Goal: Task Accomplishment & Management: Manage account settings

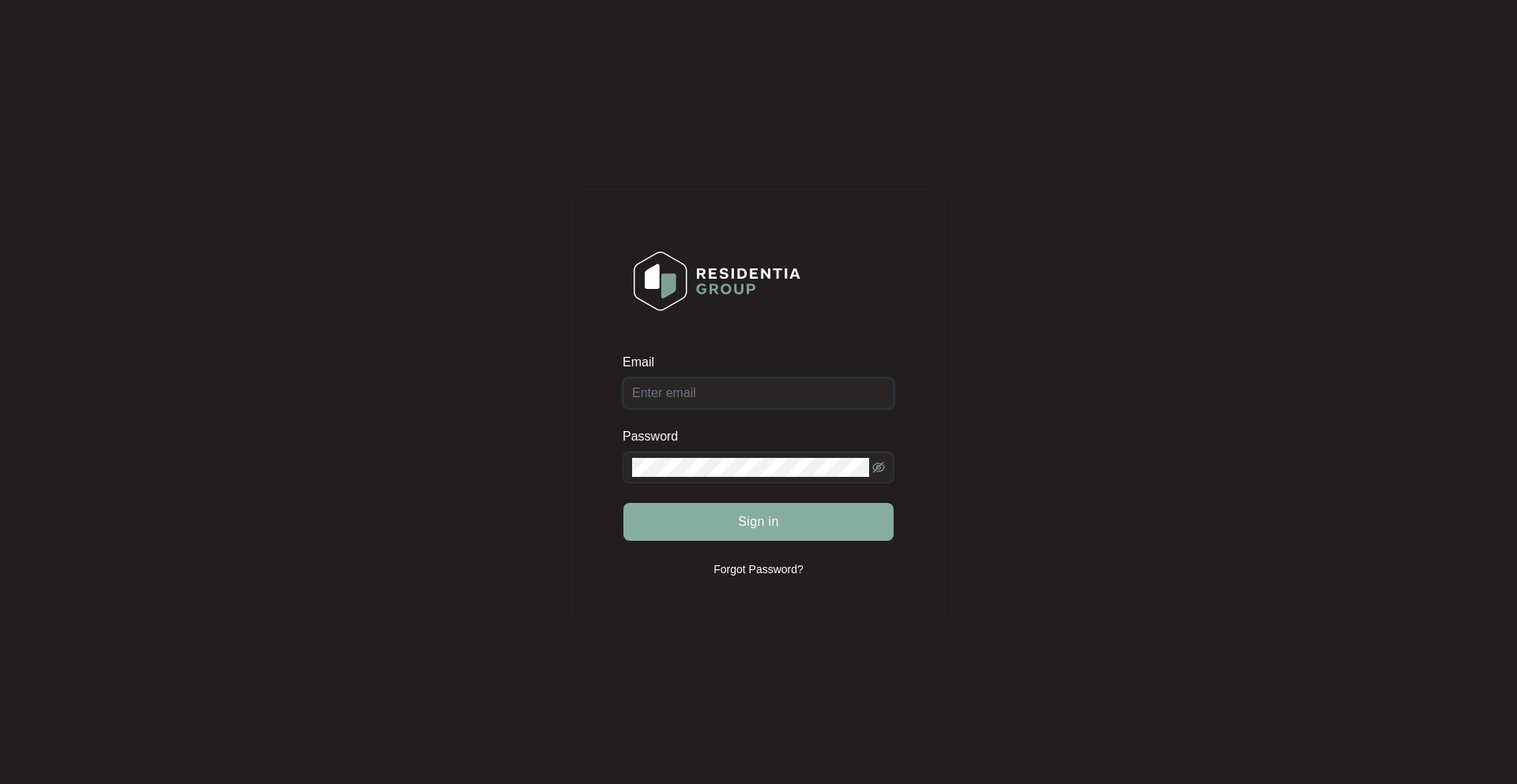
type input "[PERSON_NAME][EMAIL_ADDRESS][DOMAIN_NAME][PERSON_NAME]"
click at [750, 525] on span "Sign in" at bounding box center [758, 522] width 41 height 19
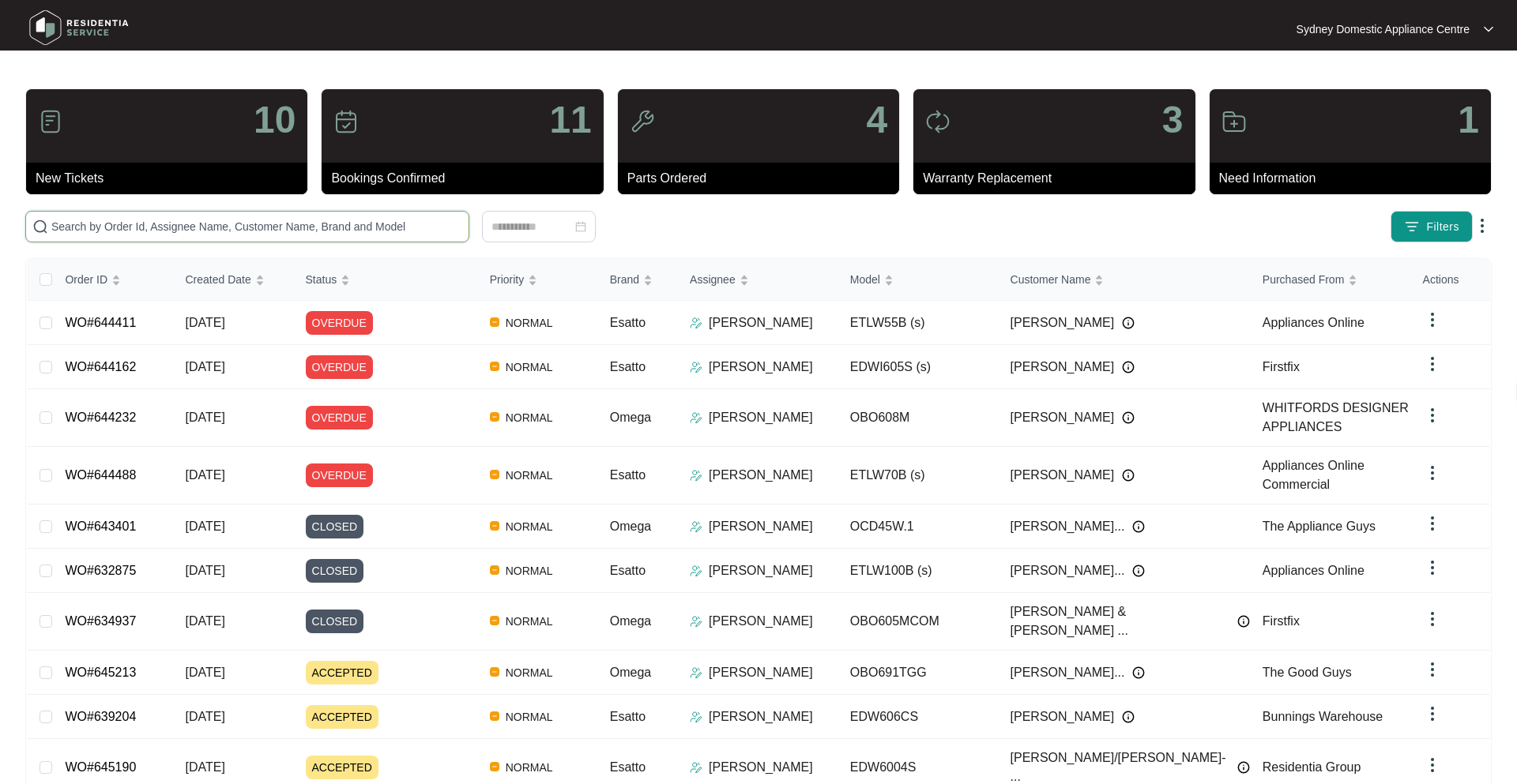
click at [117, 231] on input "text" at bounding box center [257, 226] width 411 height 17
paste input "645190"
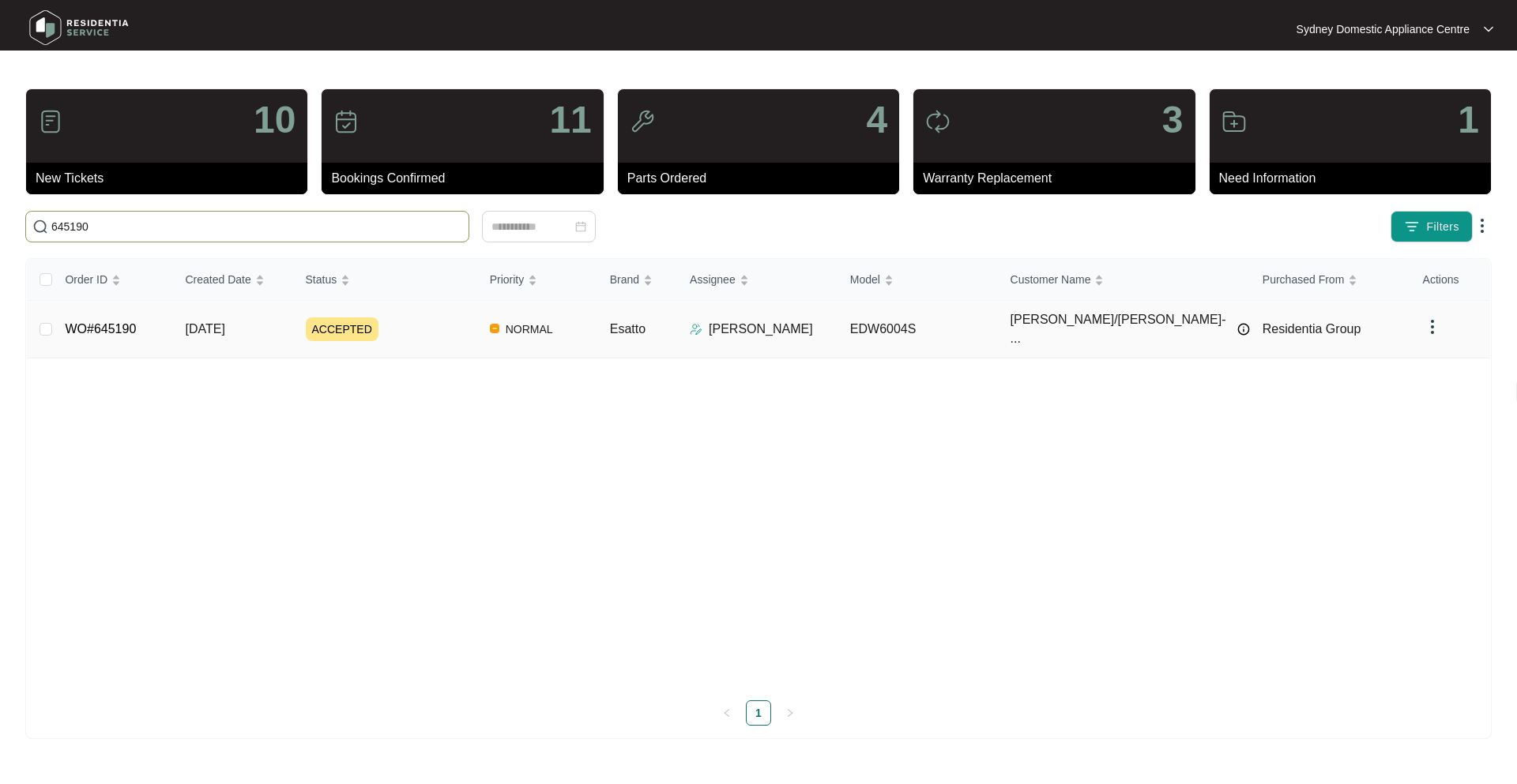
type input "645190"
click at [292, 328] on td "[DATE]" at bounding box center [232, 330] width 120 height 57
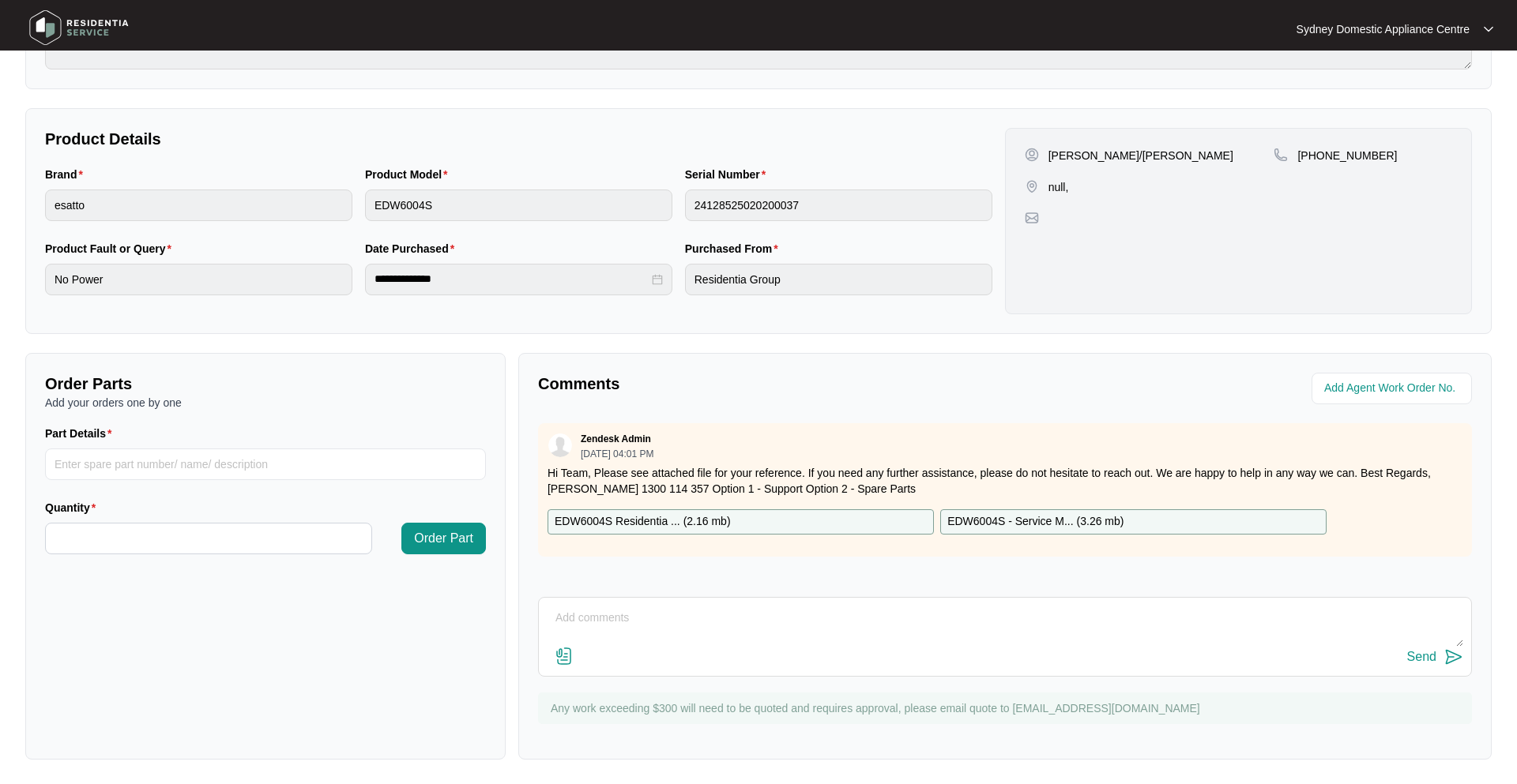
scroll to position [263, 0]
click at [713, 628] on textarea at bounding box center [1004, 625] width 916 height 41
type textarea "spoke with [PERSON_NAME] and booked for [DATE] 7-9am"
click at [1423, 653] on div "Send" at bounding box center [1422, 655] width 30 height 14
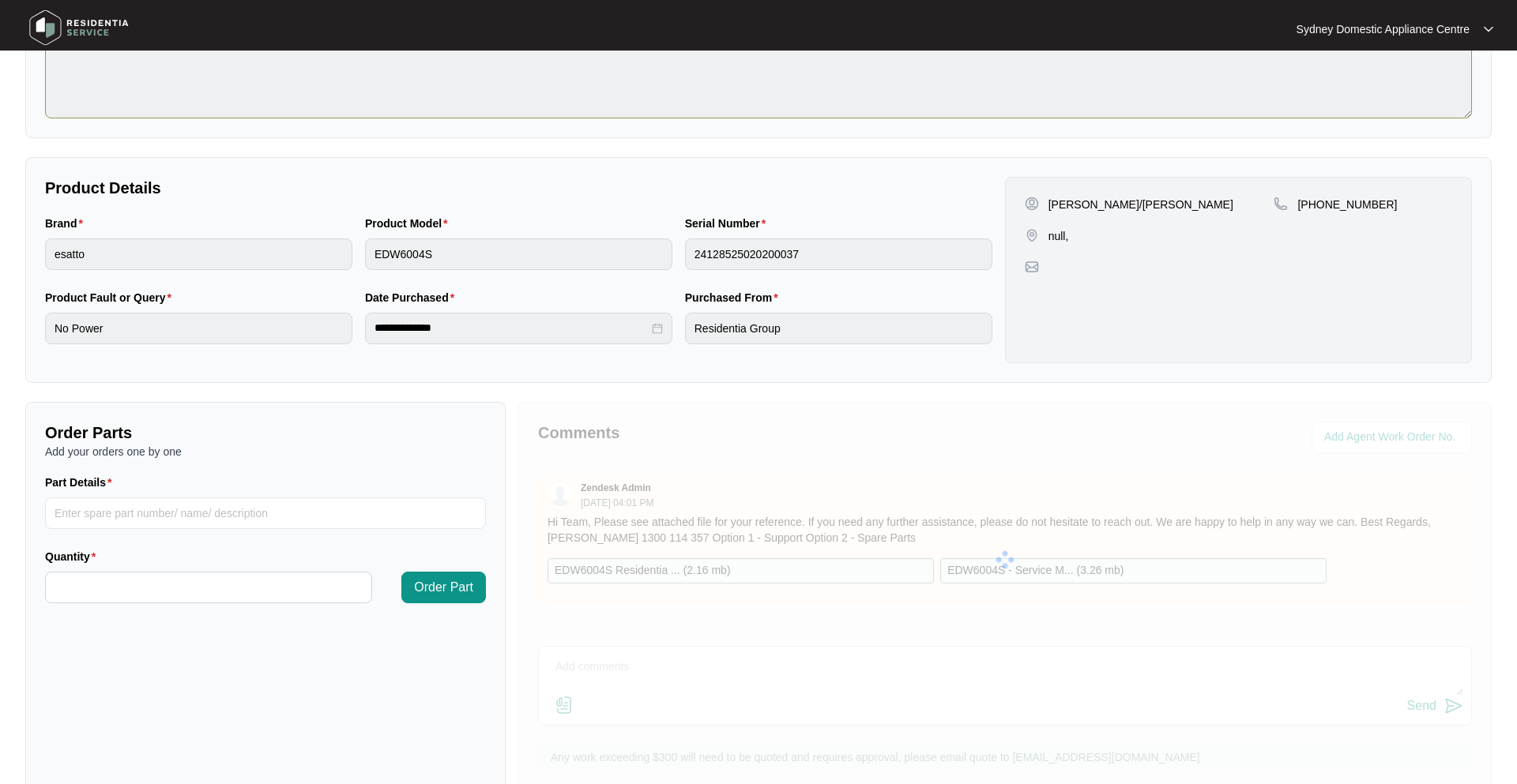
scroll to position [0, 0]
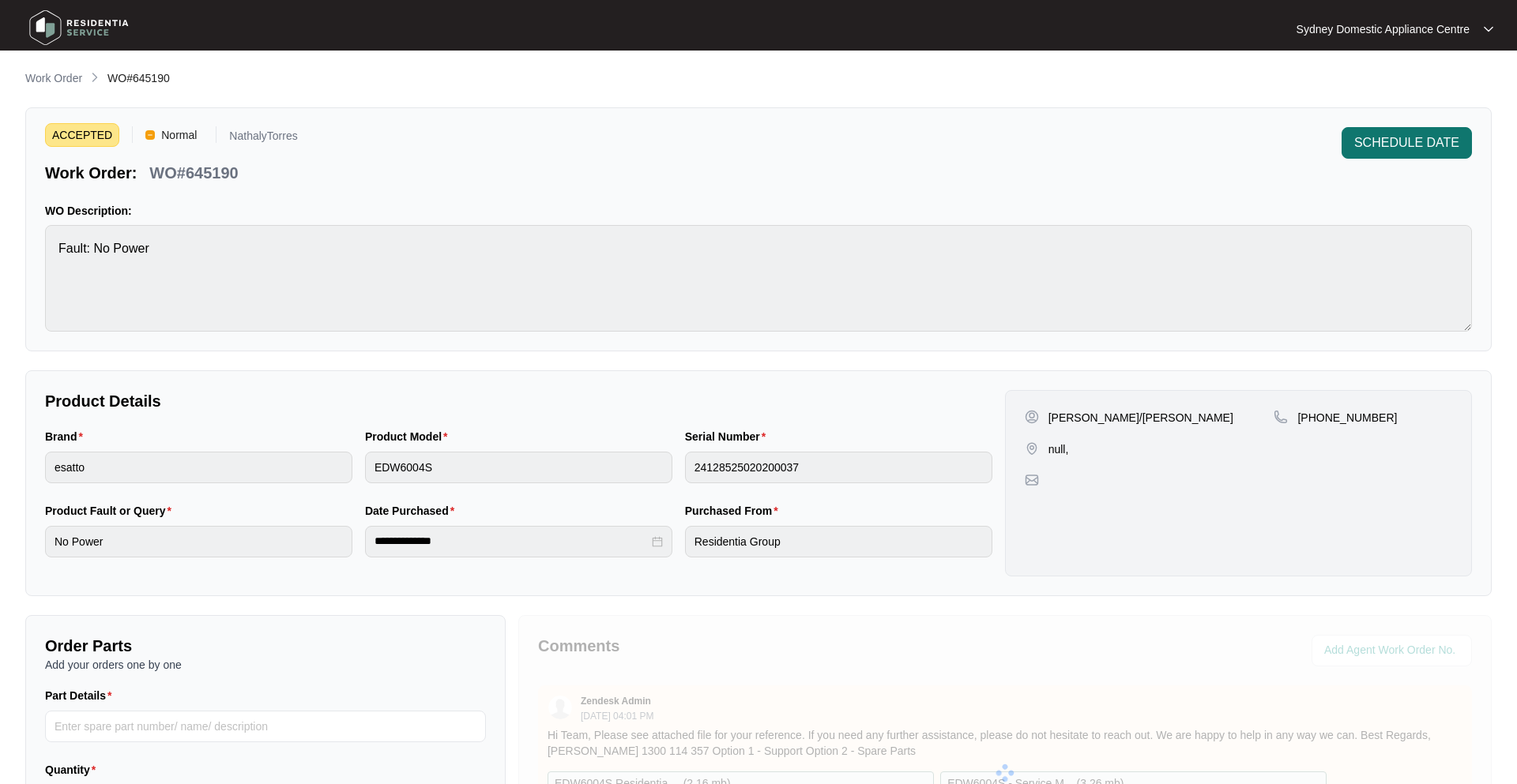
click at [1412, 154] on button "SCHEDULE DATE" at bounding box center [1406, 143] width 130 height 32
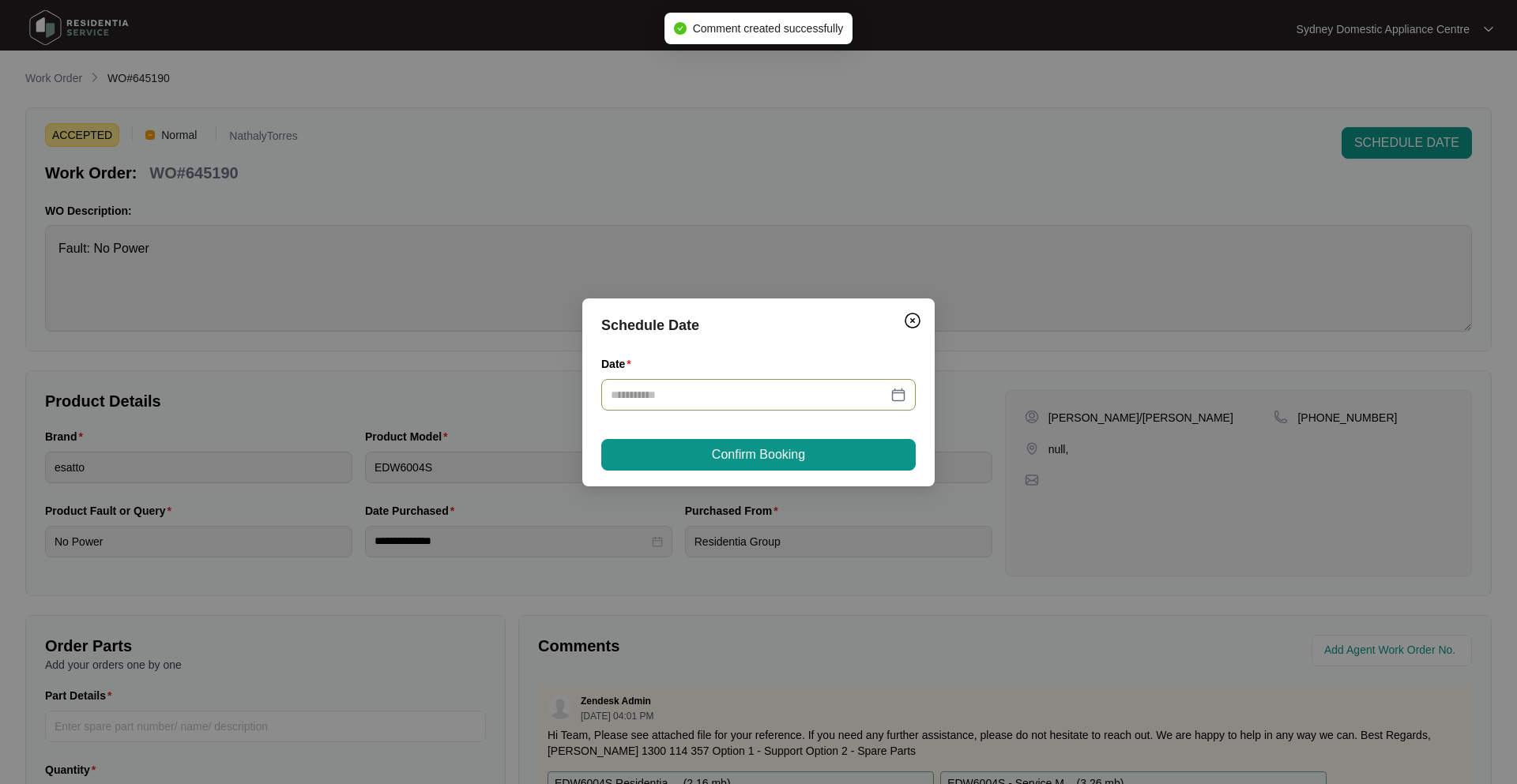
click at [756, 403] on div at bounding box center [758, 394] width 314 height 32
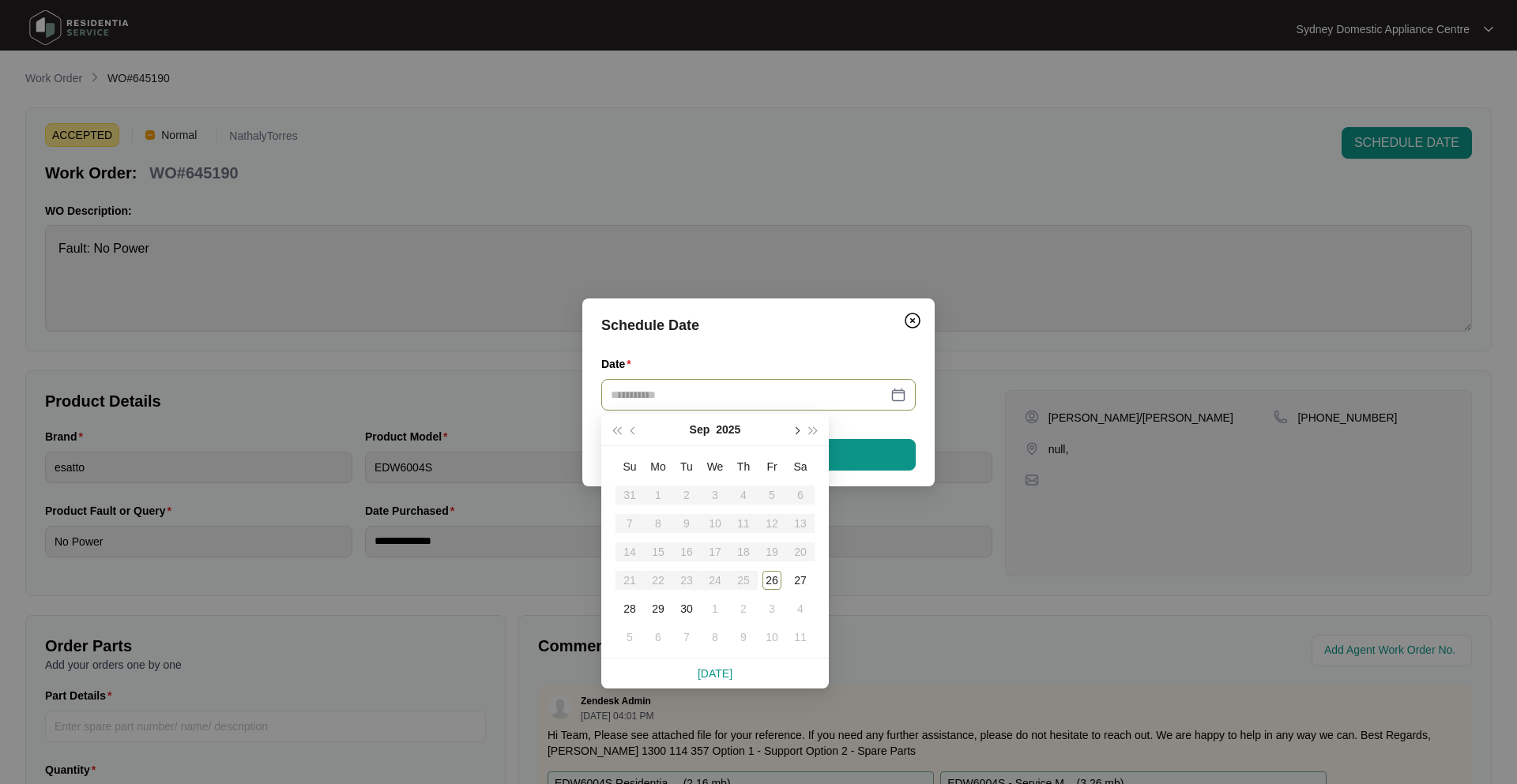
click at [794, 440] on button "button" at bounding box center [795, 429] width 17 height 32
click at [717, 491] on div "1" at bounding box center [715, 495] width 19 height 19
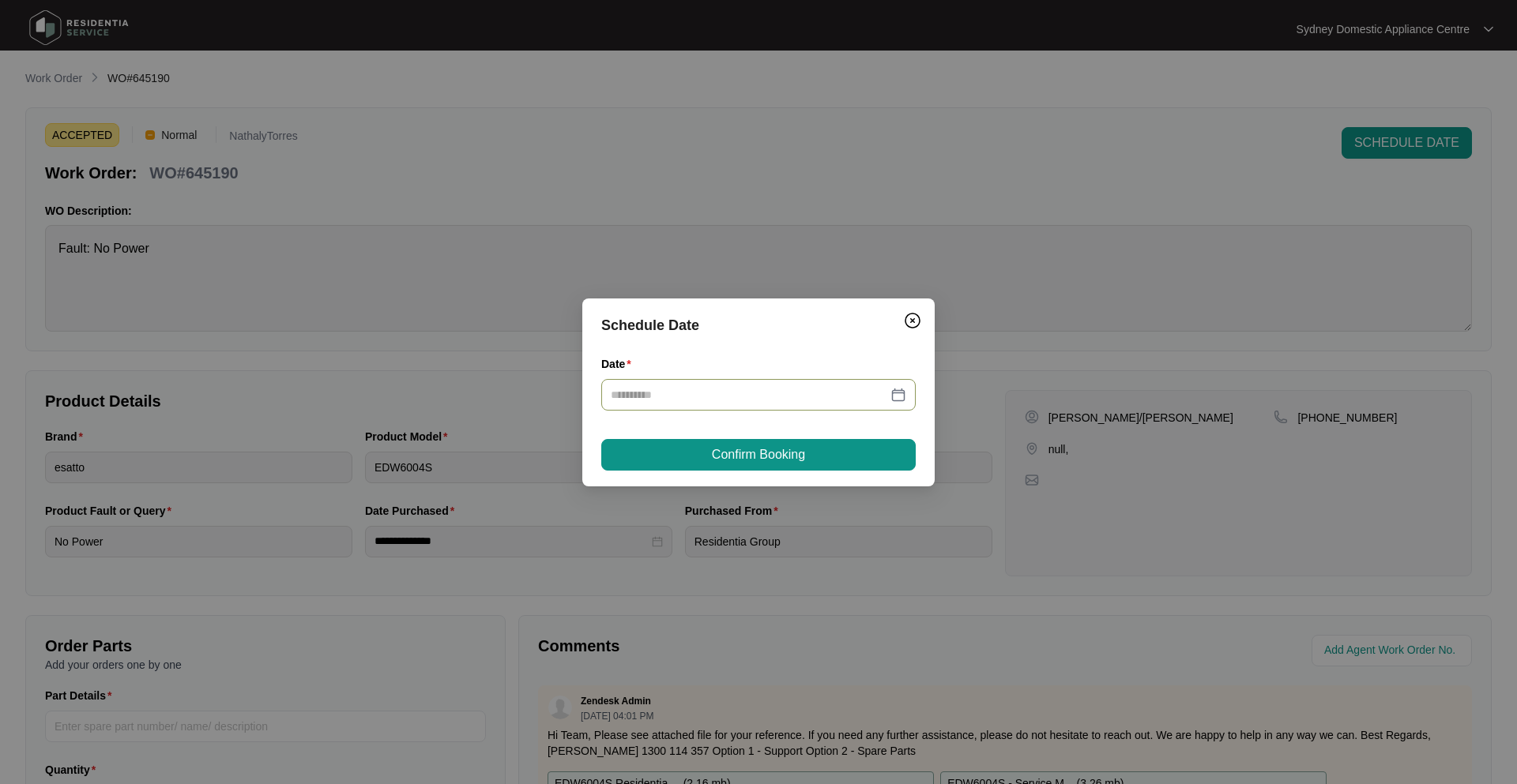
type input "**********"
click at [897, 397] on icon "close-circle" at bounding box center [900, 394] width 11 height 11
click at [902, 390] on div at bounding box center [758, 394] width 295 height 17
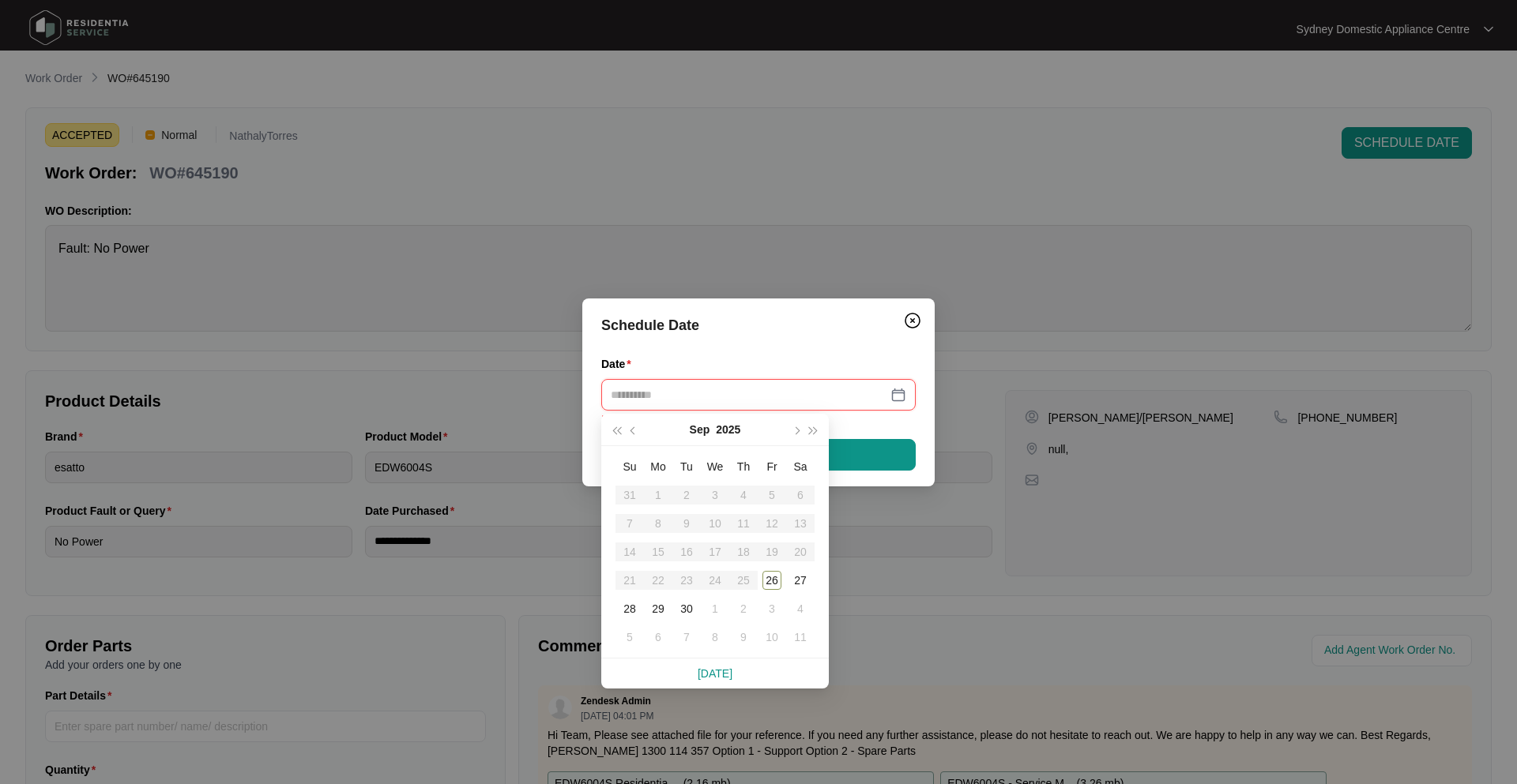
type input "**********"
click at [798, 431] on span "button" at bounding box center [796, 431] width 8 height 8
click at [743, 495] on div "2" at bounding box center [743, 495] width 19 height 19
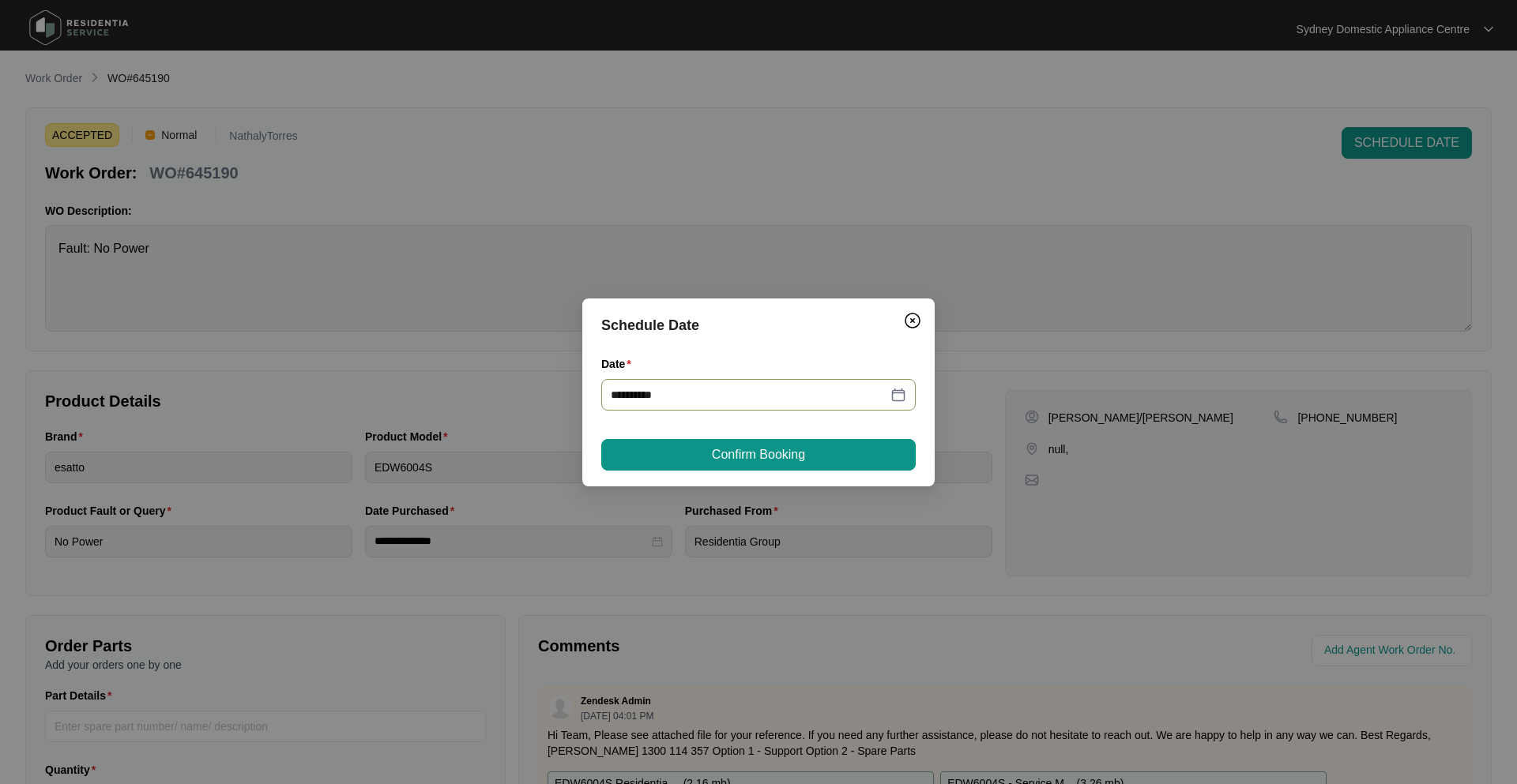
type input "**********"
click at [757, 458] on span "Confirm Booking" at bounding box center [758, 454] width 94 height 19
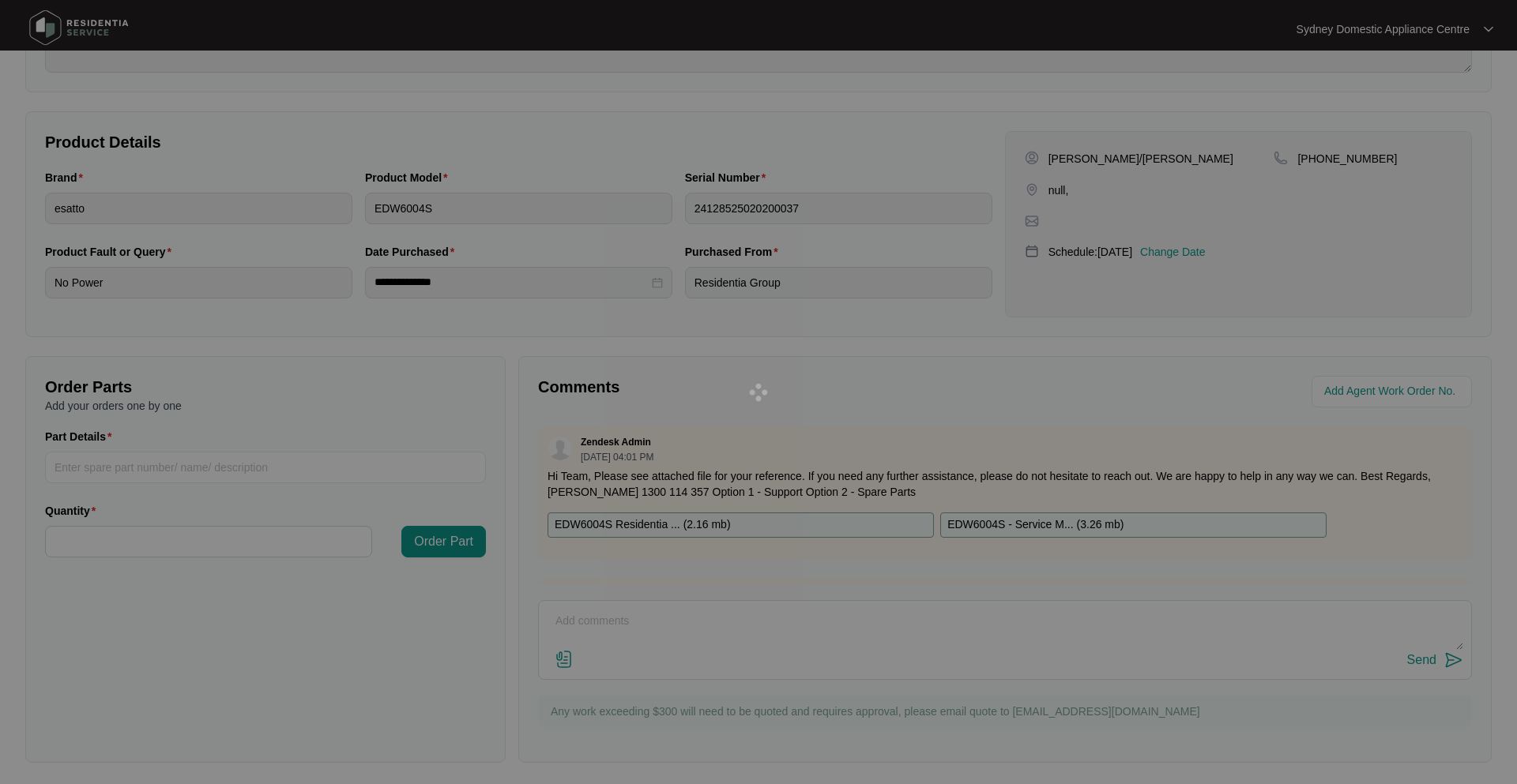
scroll to position [263, 0]
